Goal: Task Accomplishment & Management: Complete application form

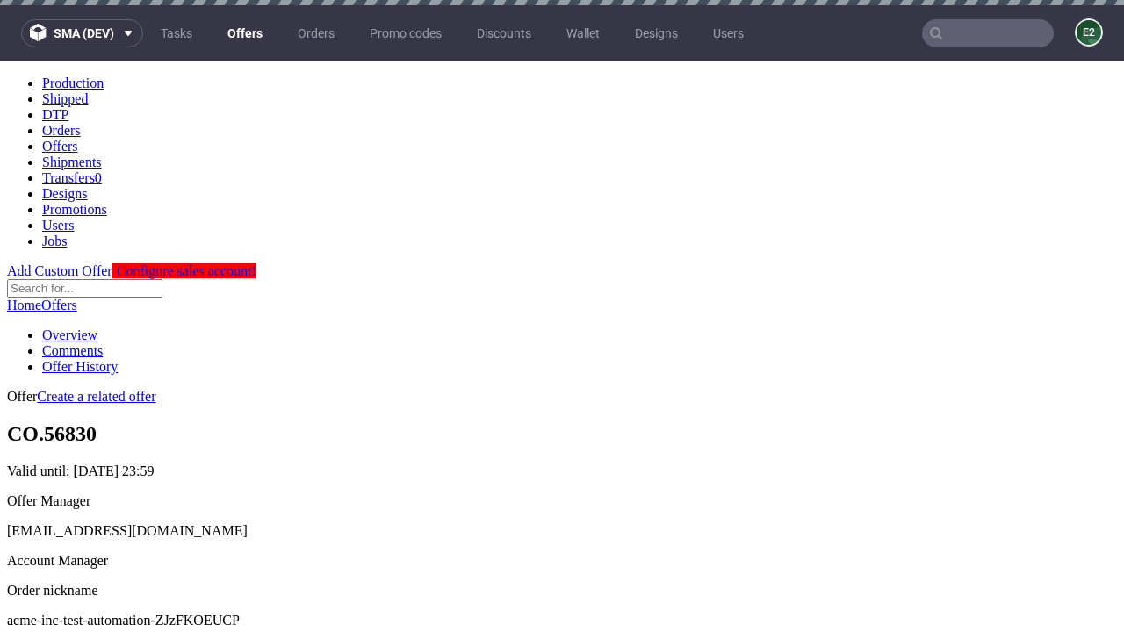
scroll to position [5, 0]
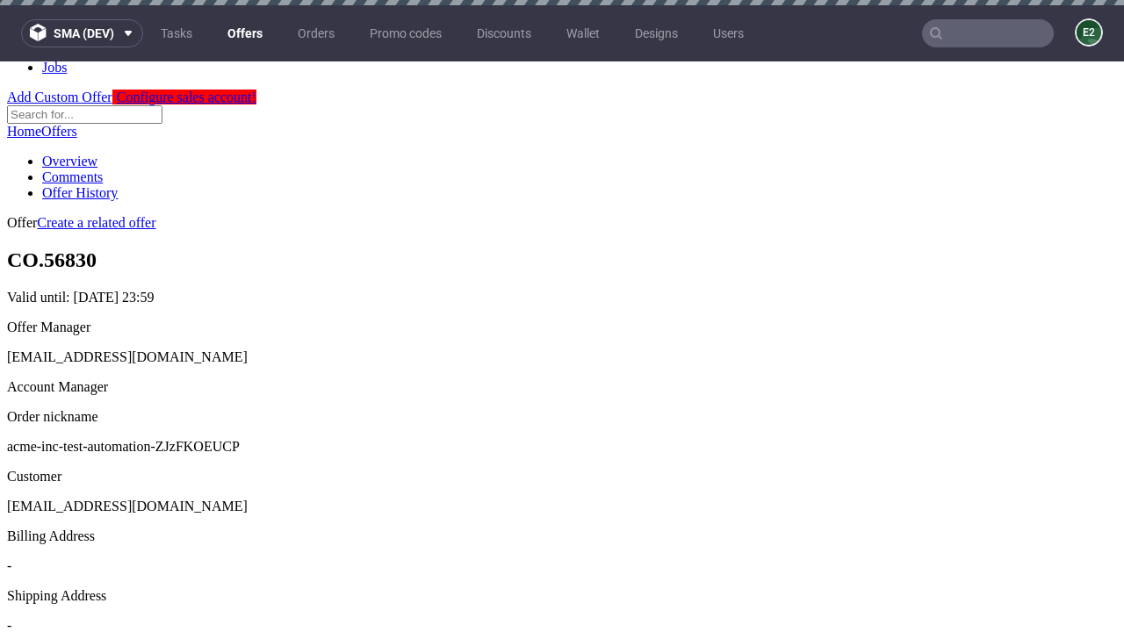
scroll to position [5, 0]
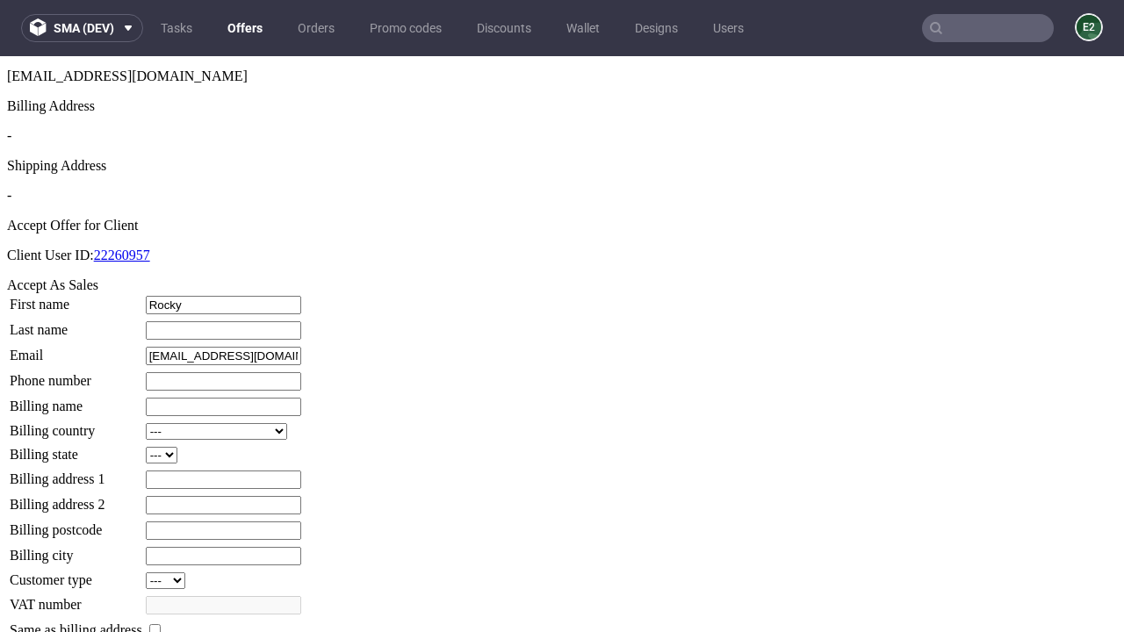
type input "Rocky"
type input "[PERSON_NAME]"
type input "1509813888"
type input "Hollis41"
select select "13"
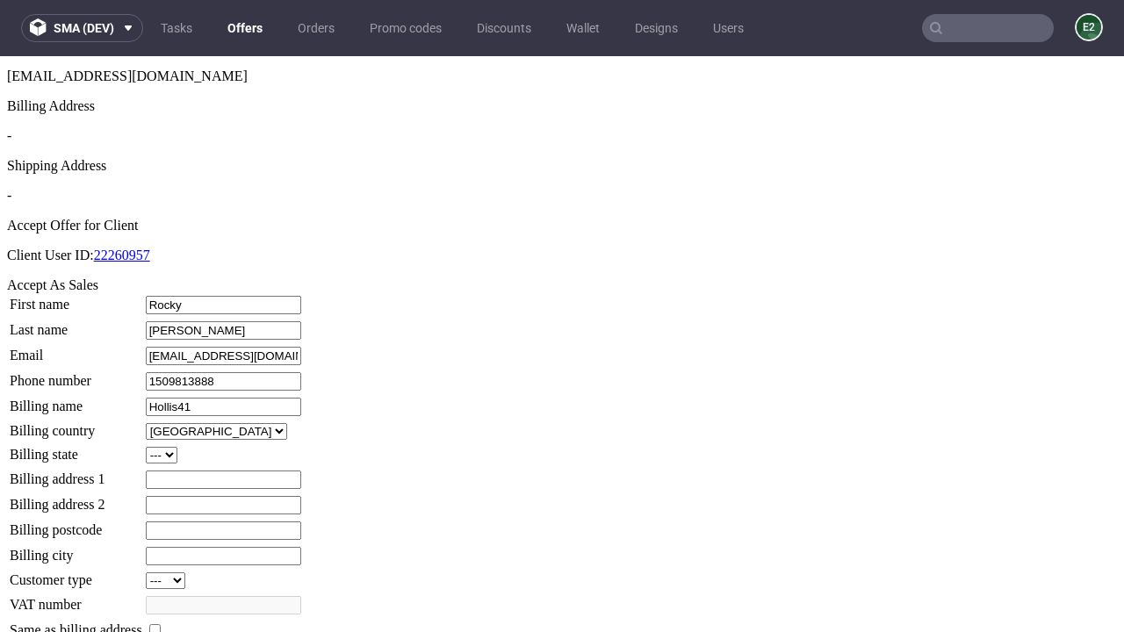
type input "Hollis41"
type input "815 [PERSON_NAME]"
type input "LF2 0KR"
select select "132"
type input "LF2 0KR"
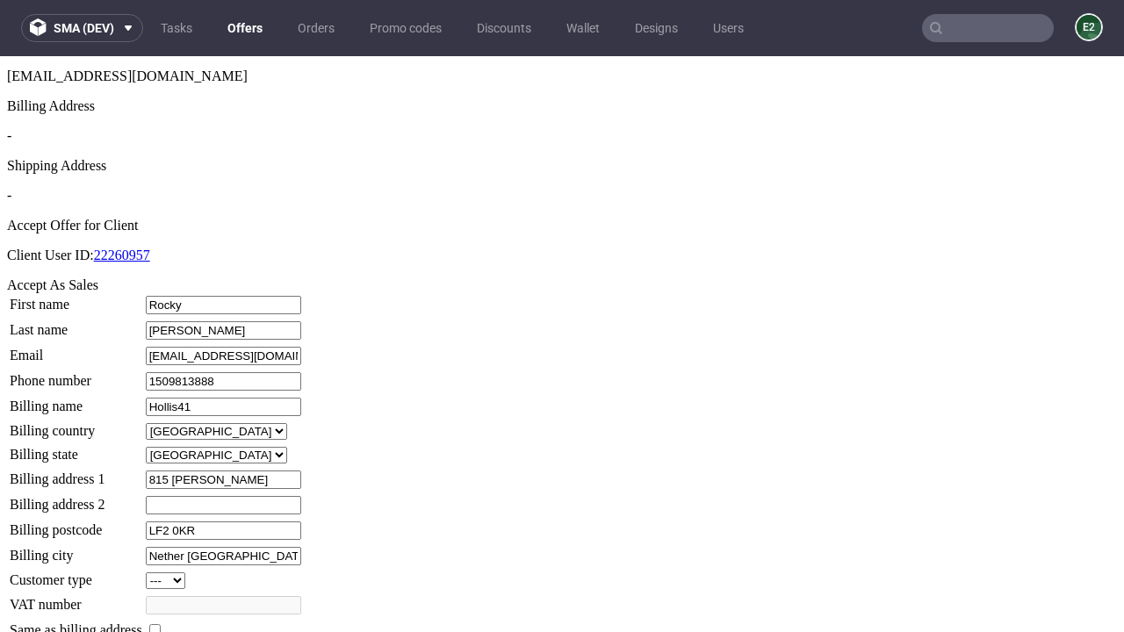
type input "Nether [GEOGRAPHIC_DATA]"
click at [161, 624] on input "checkbox" at bounding box center [154, 629] width 11 height 11
checkbox input "true"
type input "Hollis41"
select select "13"
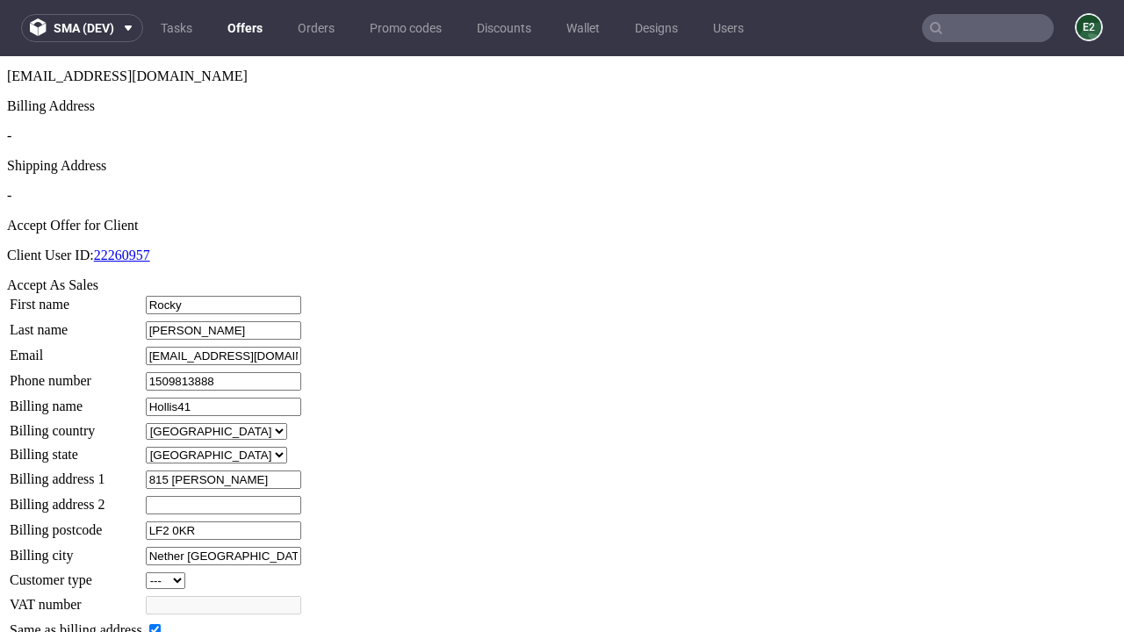
type input "815 [PERSON_NAME]"
type input "LF2 0KR"
type input "Nether [GEOGRAPHIC_DATA]"
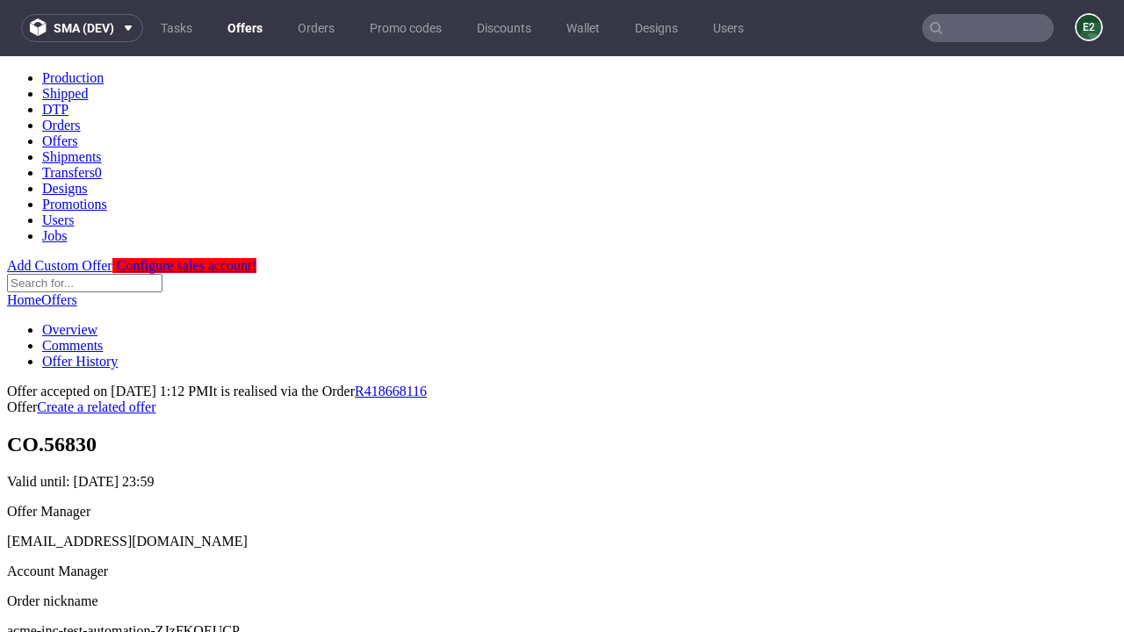
scroll to position [0, 0]
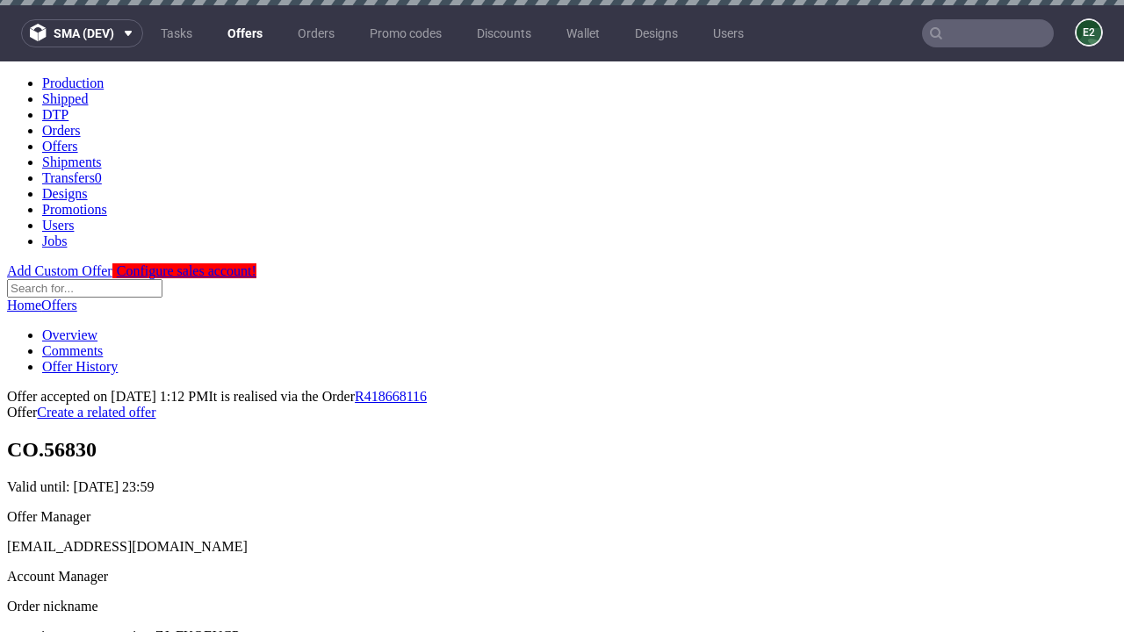
type input "[DATE]"
select select "12214305"
type input "In progress..."
